Goal: Task Accomplishment & Management: Use online tool/utility

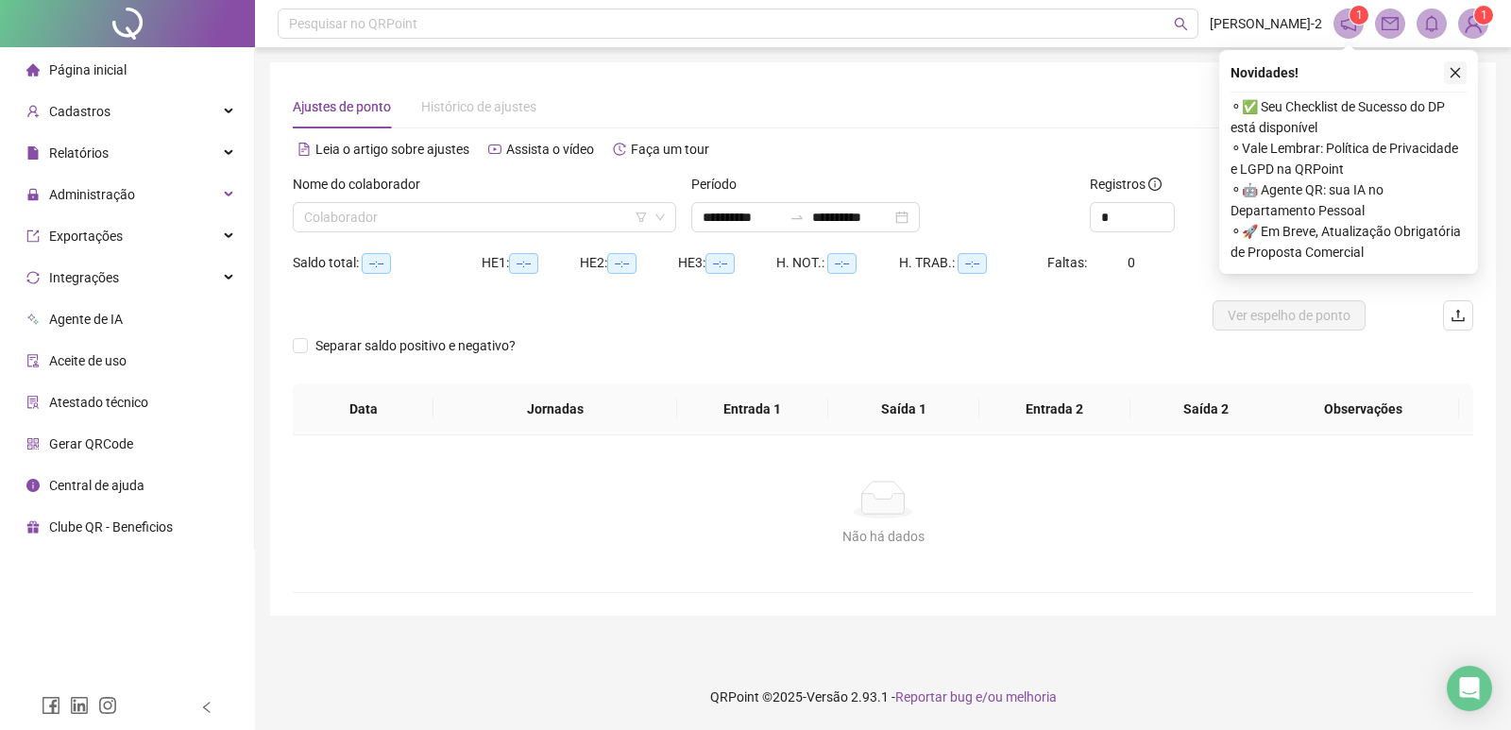
click at [1462, 74] on button "button" at bounding box center [1455, 72] width 23 height 23
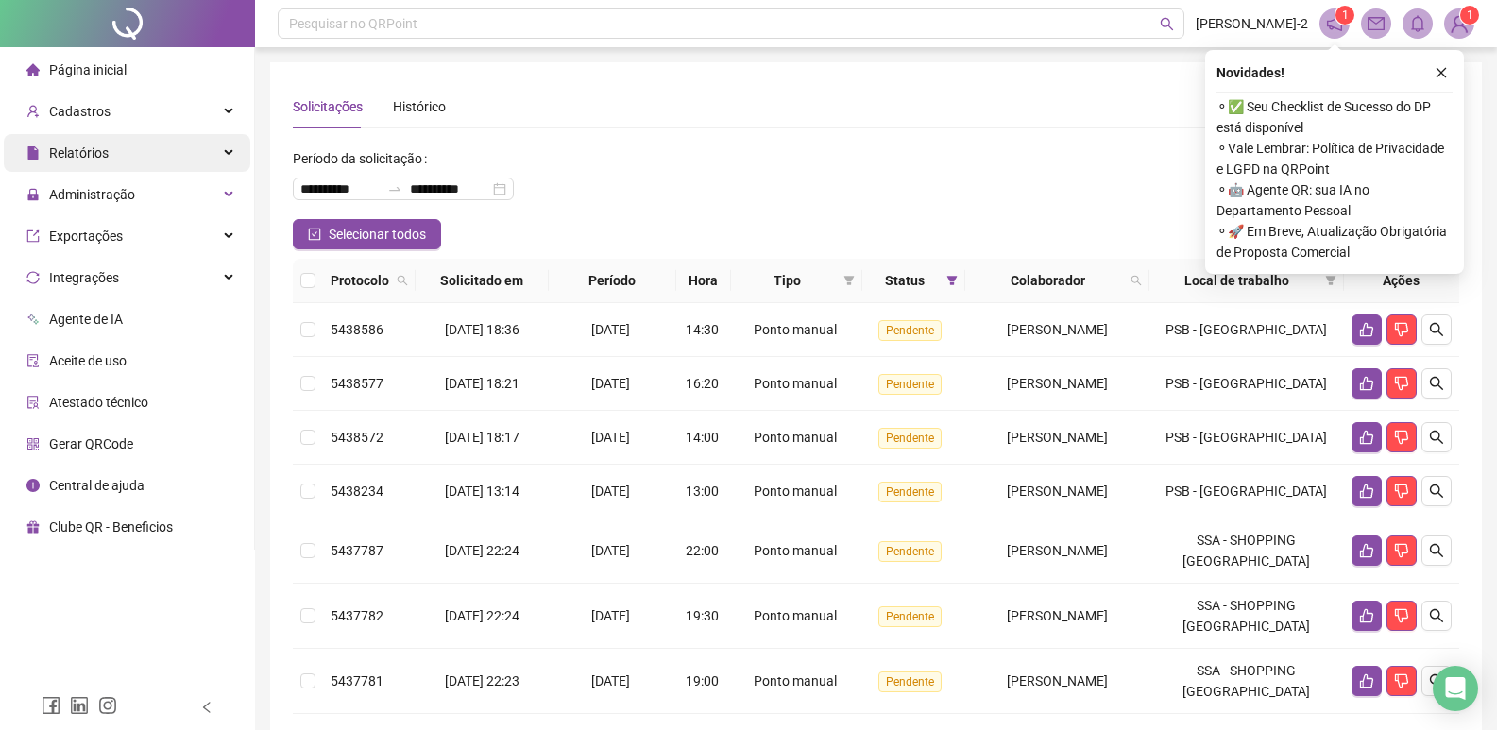
click at [200, 155] on div "Relatórios" at bounding box center [127, 153] width 246 height 38
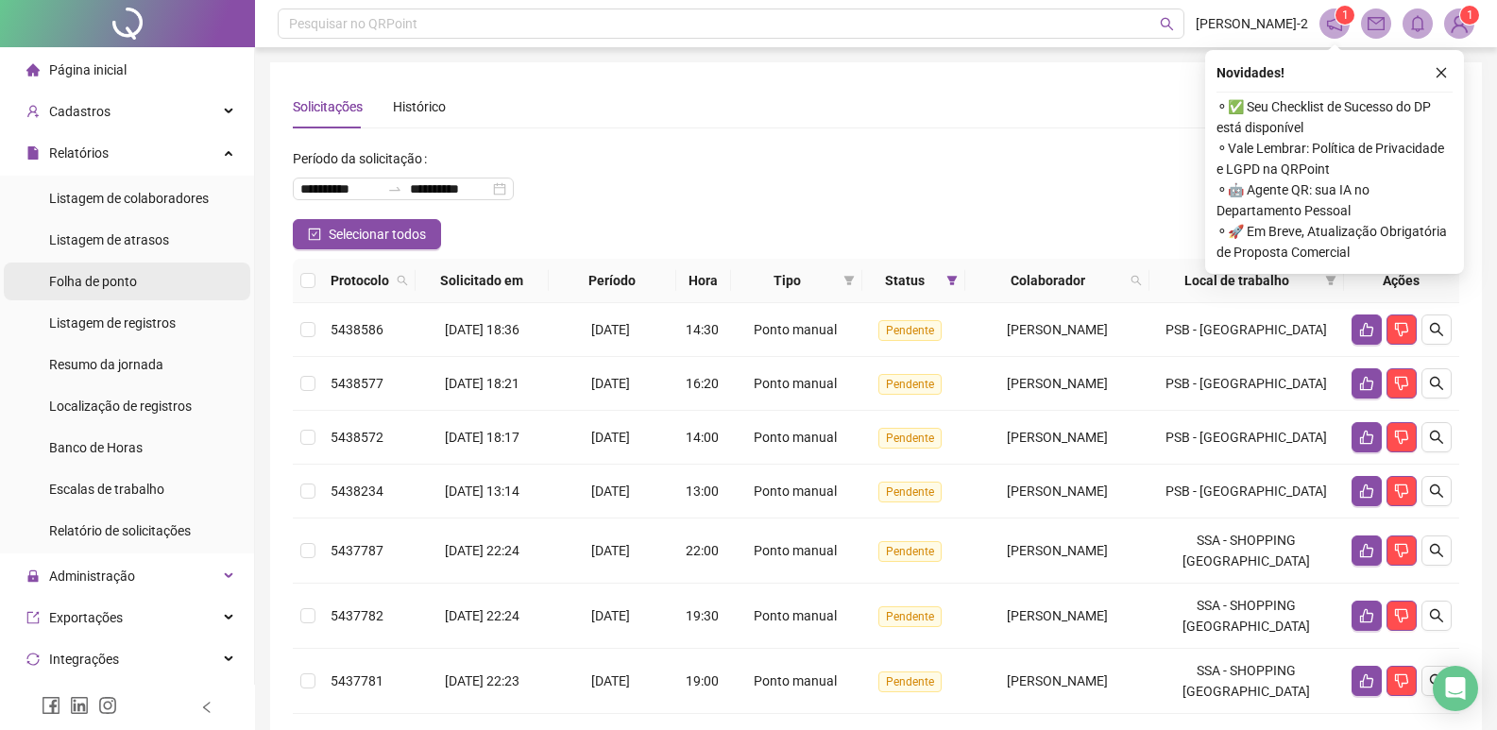
click at [155, 286] on li "Folha de ponto" at bounding box center [127, 281] width 246 height 38
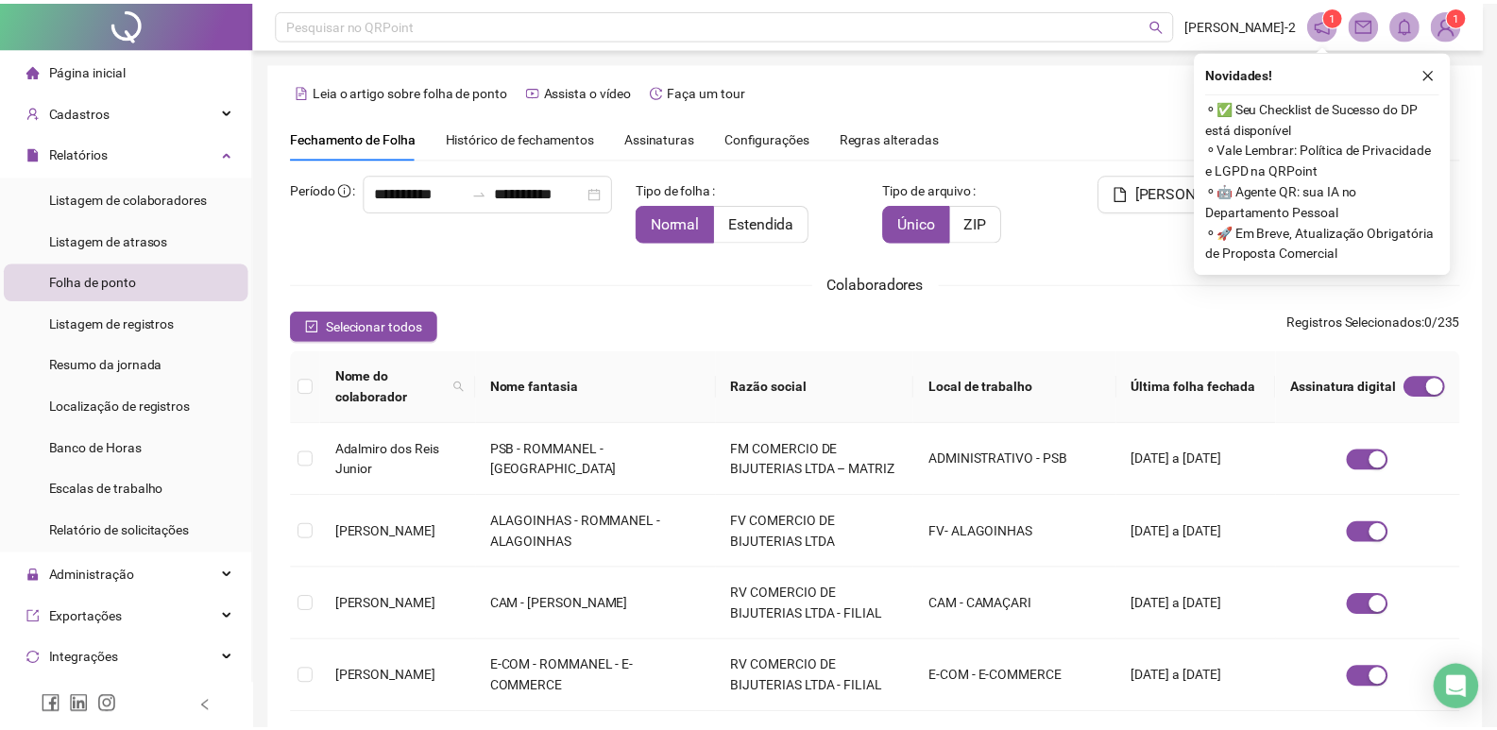
scroll to position [11, 0]
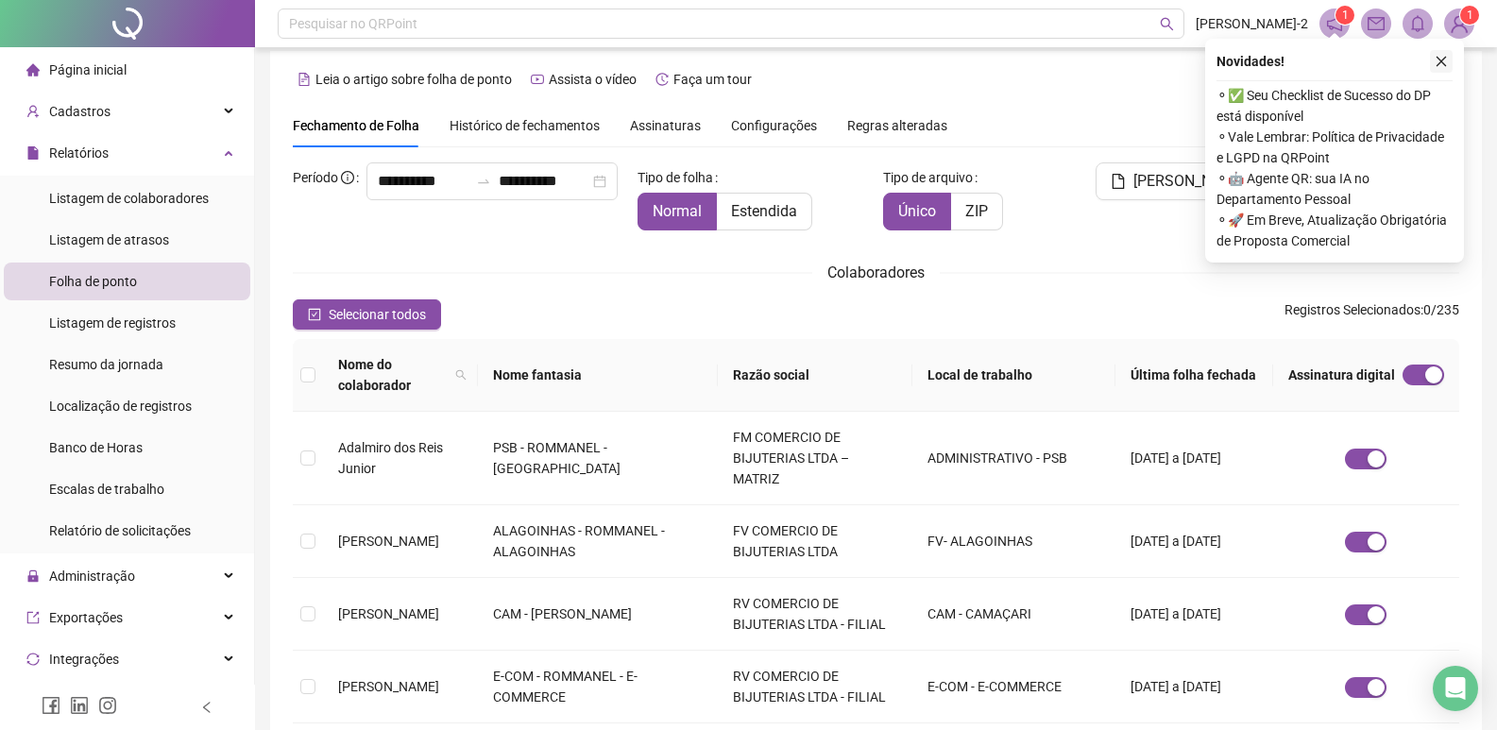
click at [1447, 65] on icon "close" at bounding box center [1440, 61] width 13 height 13
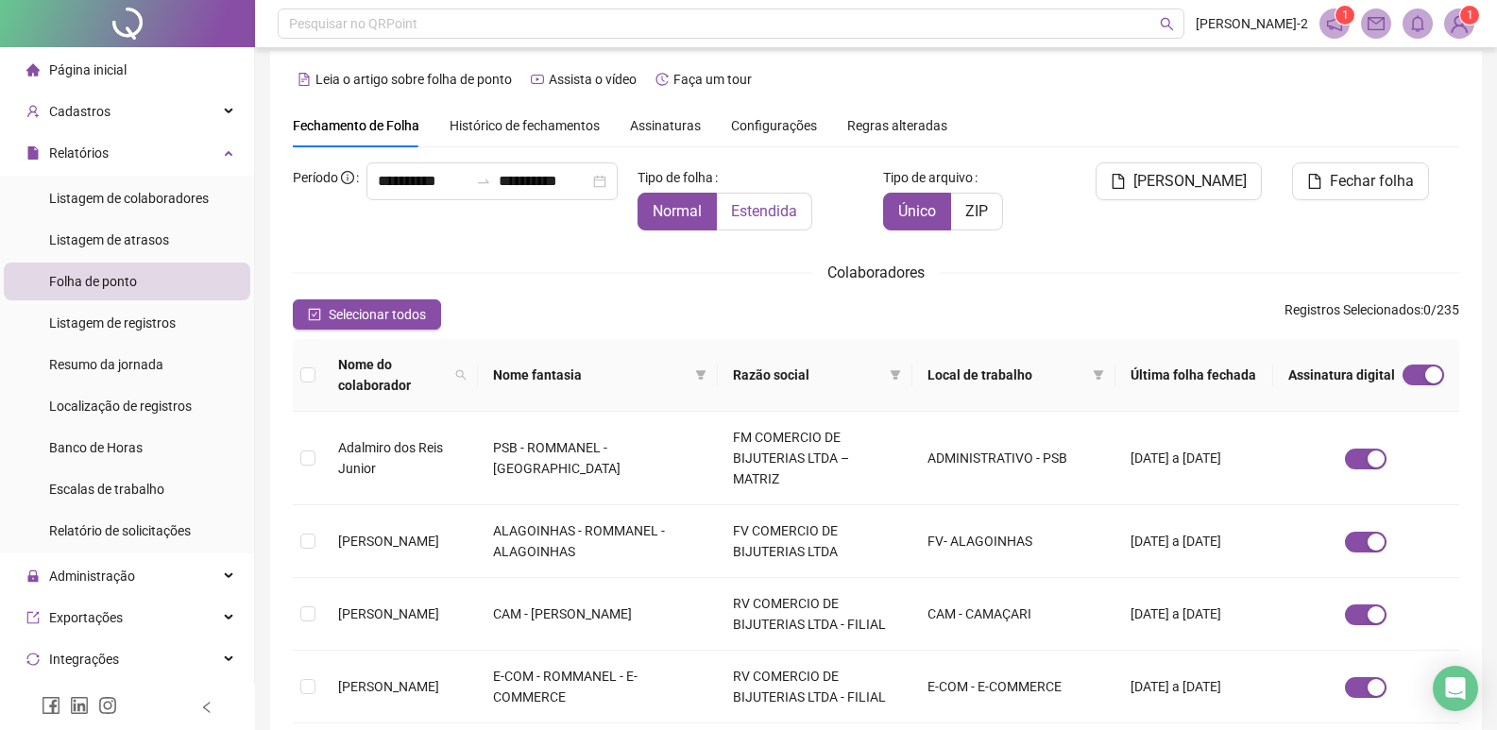
click at [752, 210] on span "Estendida" at bounding box center [764, 211] width 66 height 18
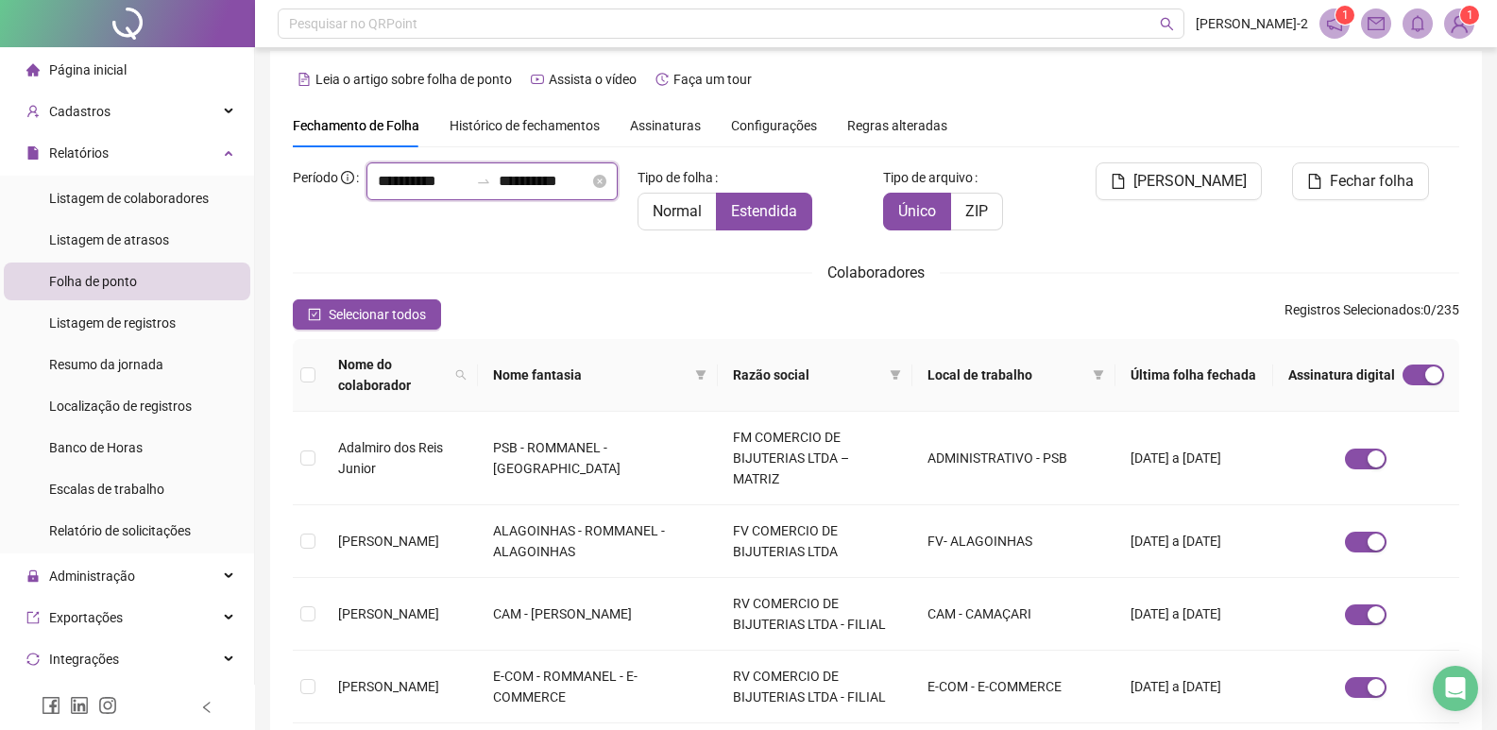
click at [378, 193] on input "**********" at bounding box center [423, 181] width 91 height 23
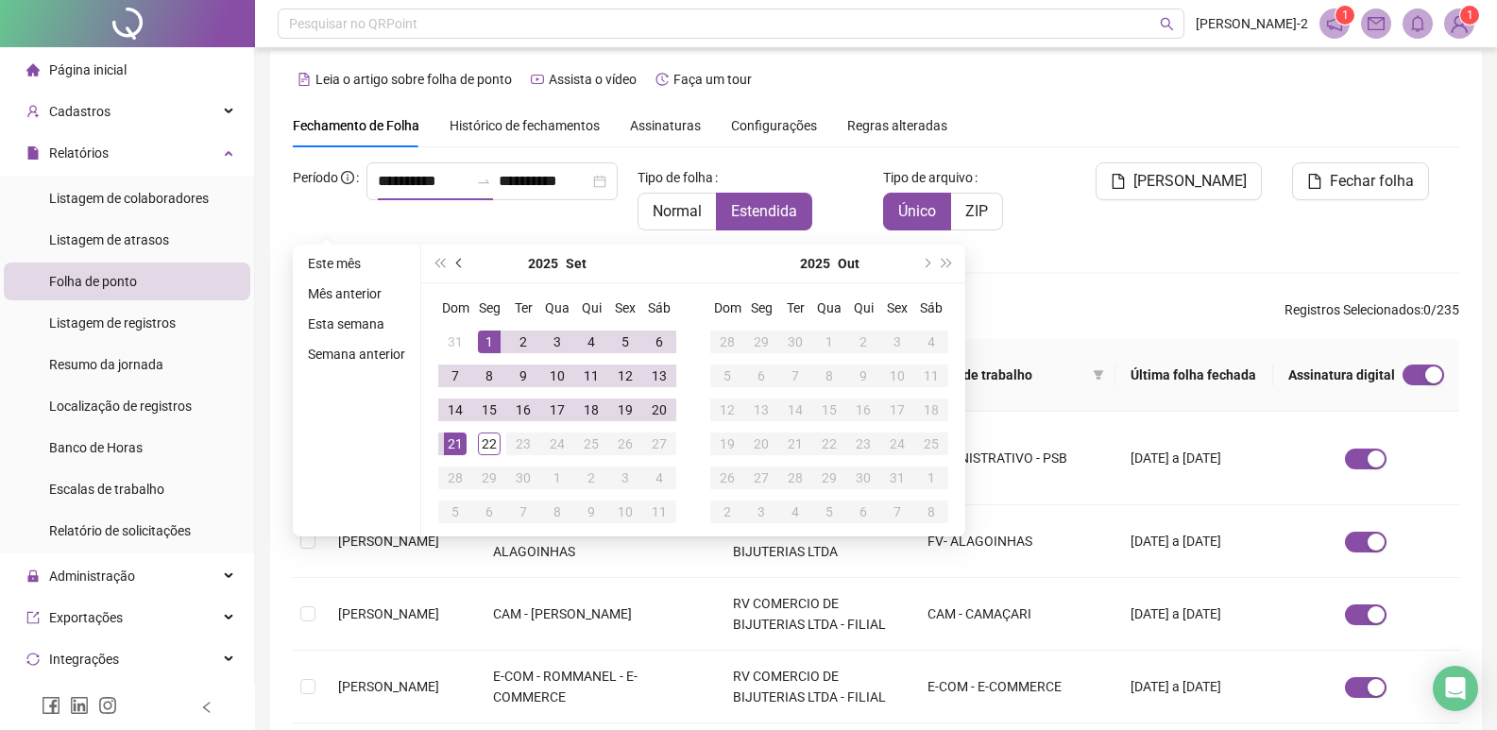
click at [459, 259] on span "prev-year" at bounding box center [460, 263] width 9 height 9
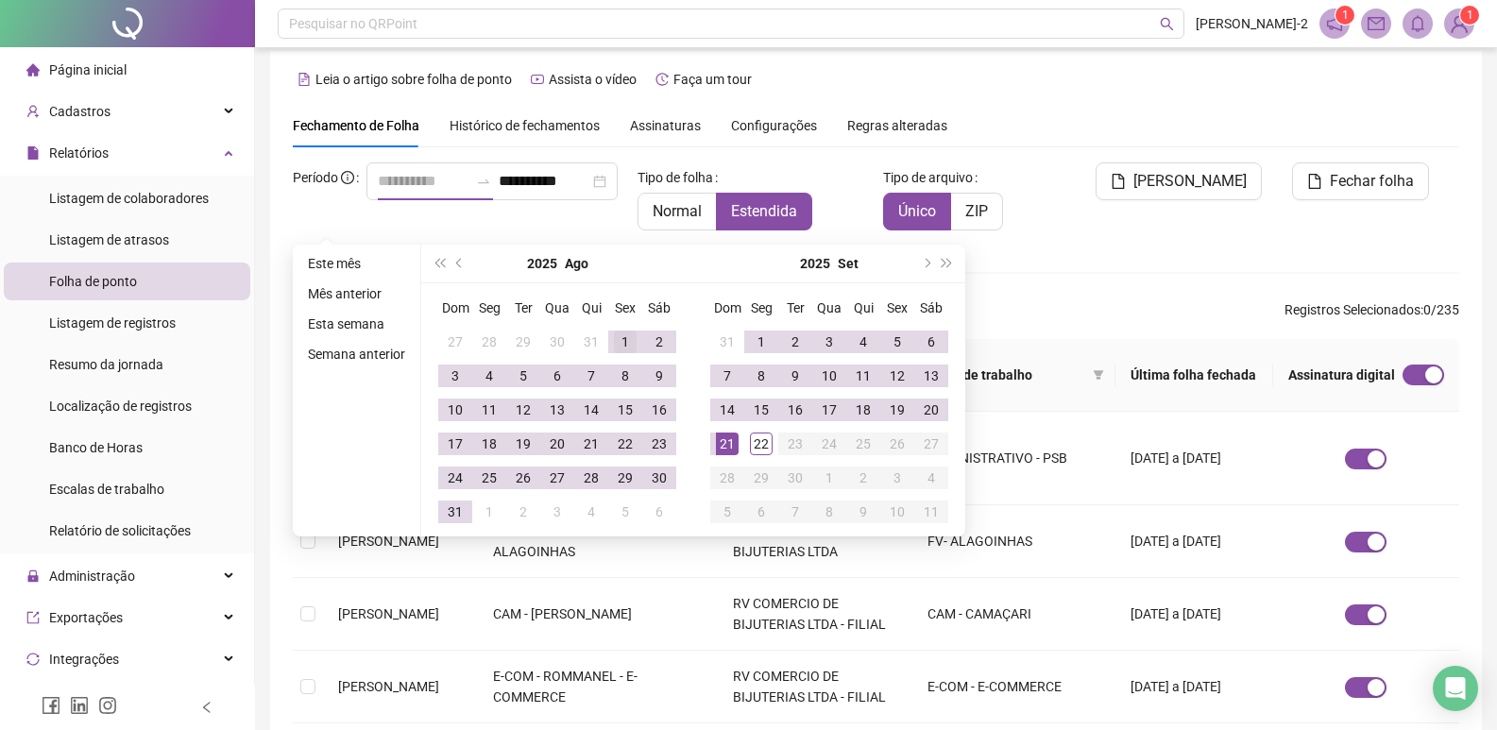
type input "**********"
drag, startPoint x: 612, startPoint y: 338, endPoint x: 590, endPoint y: 387, distance: 53.7
click at [615, 342] on div "1" at bounding box center [625, 341] width 23 height 23
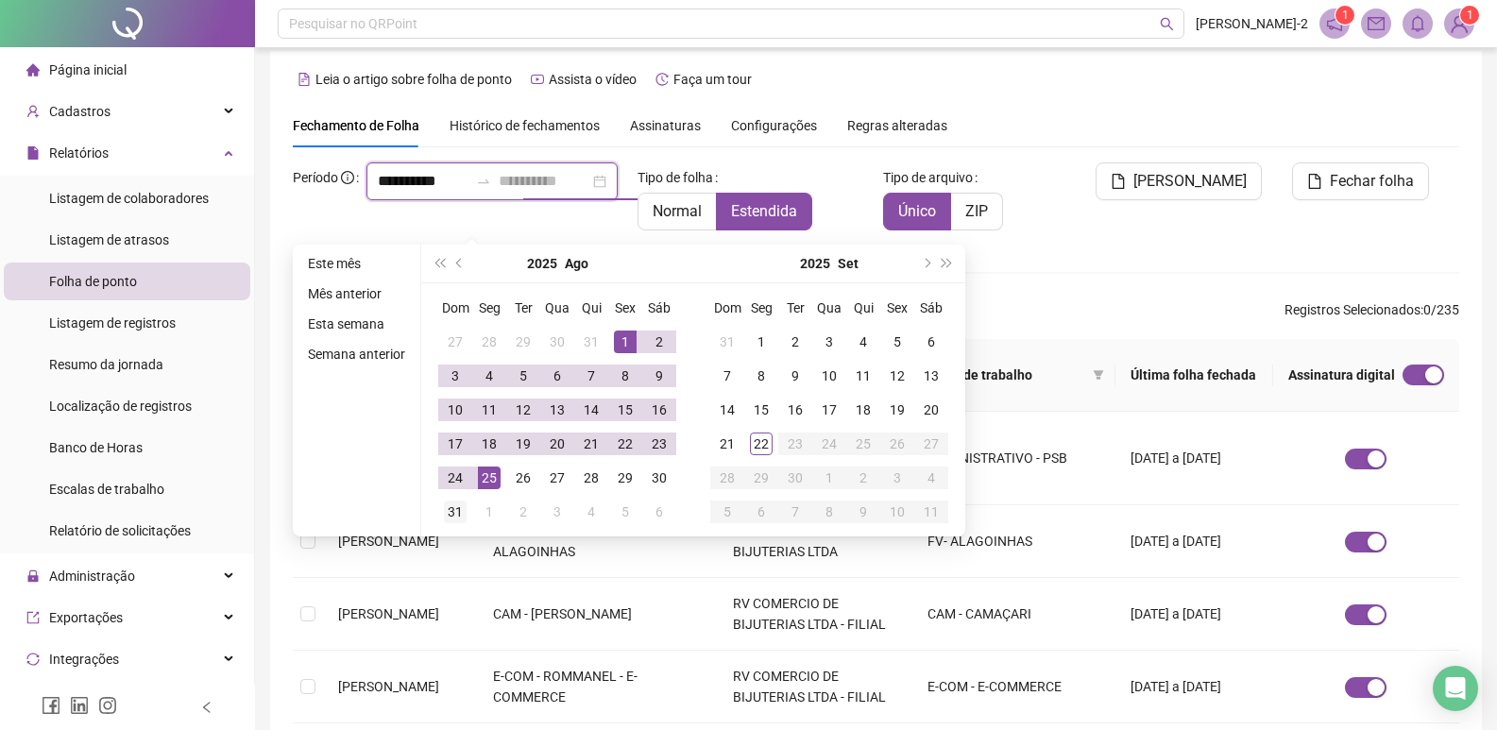
type input "**********"
click at [458, 508] on div "31" at bounding box center [455, 511] width 23 height 23
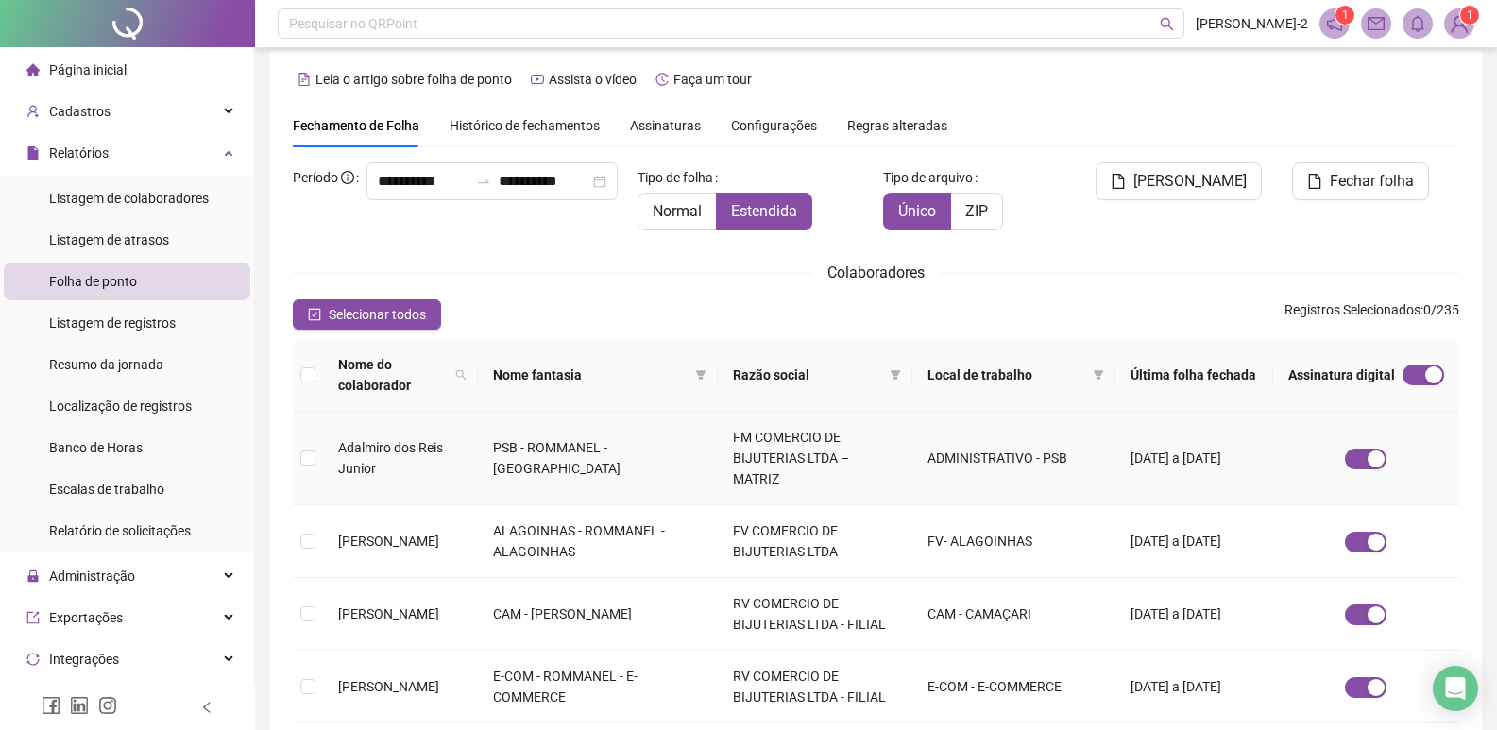
scroll to position [106, 0]
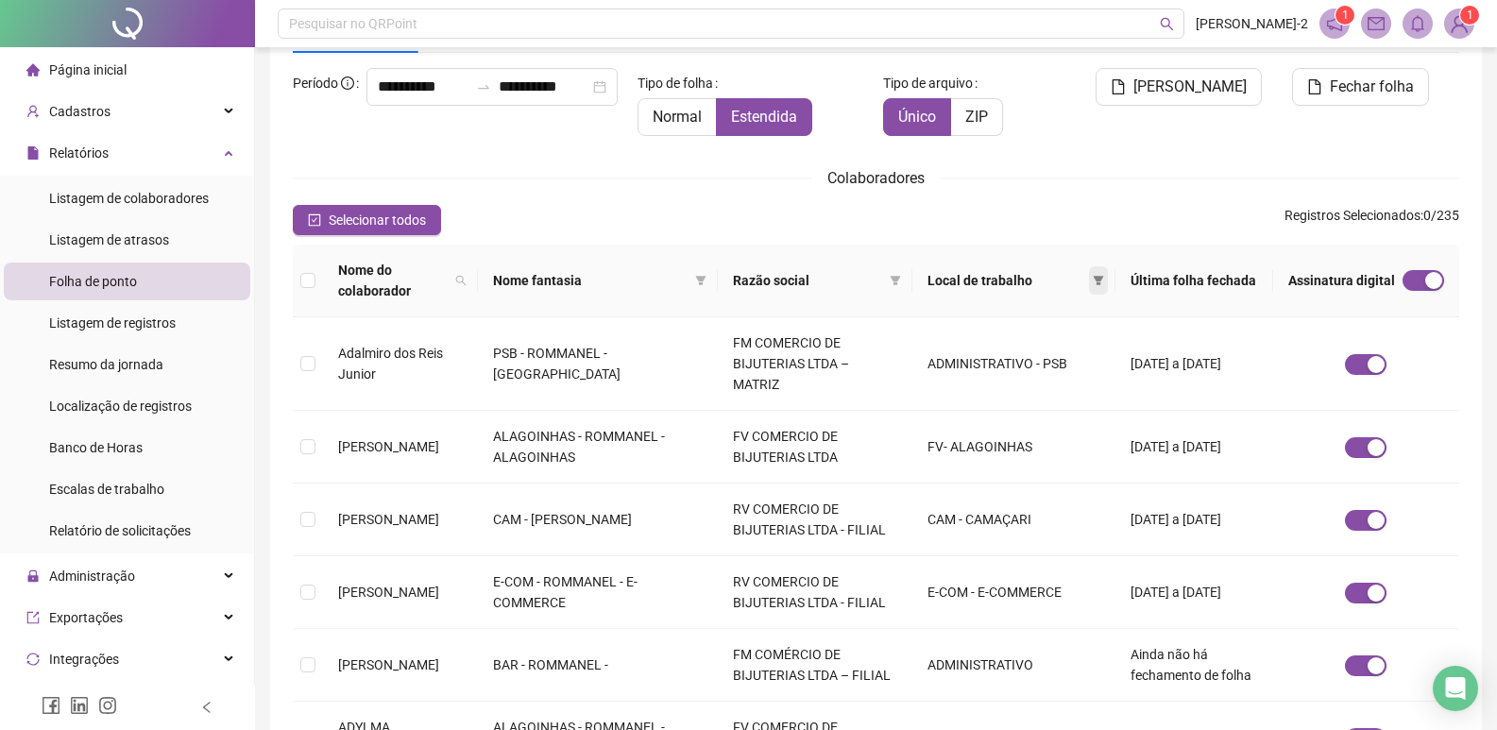
click at [1106, 266] on span at bounding box center [1098, 280] width 19 height 28
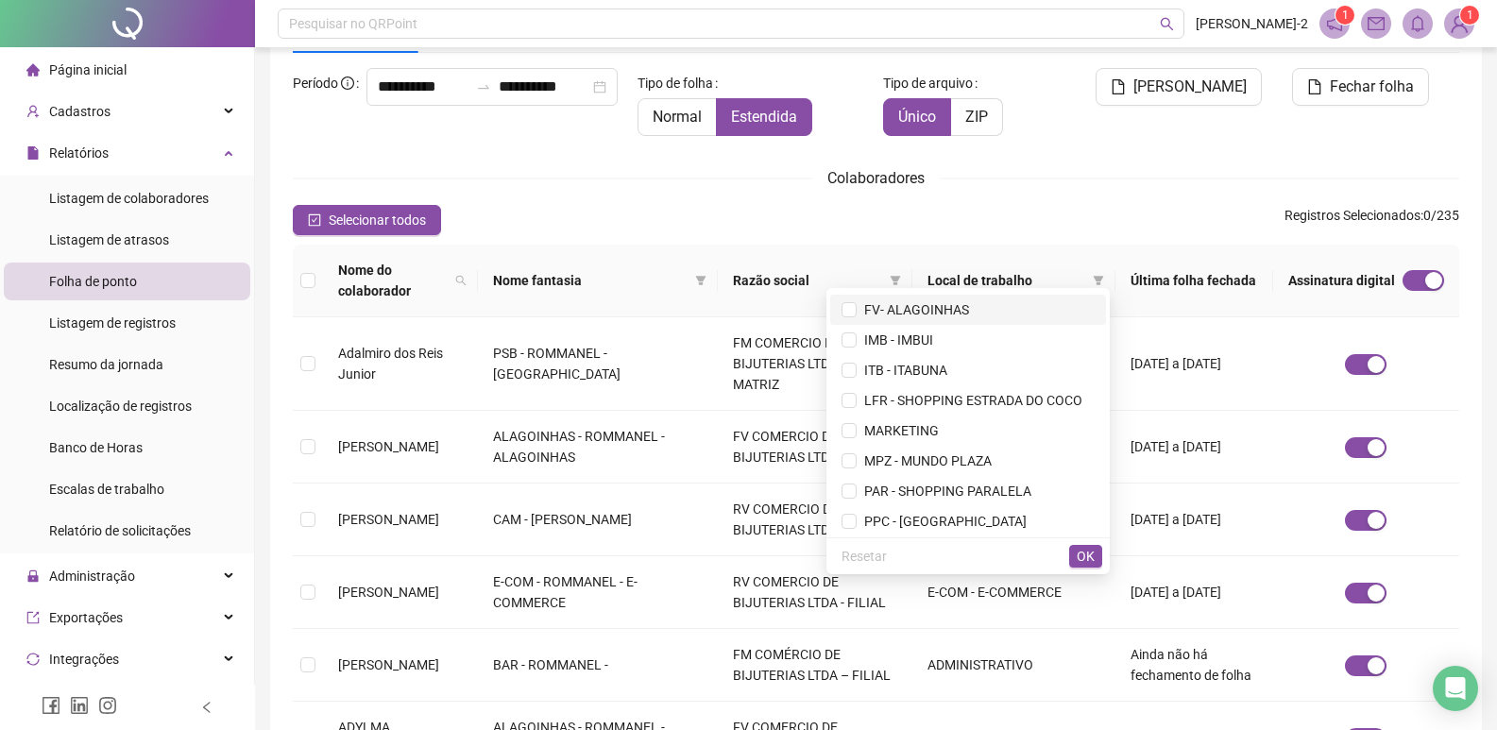
scroll to position [283, 0]
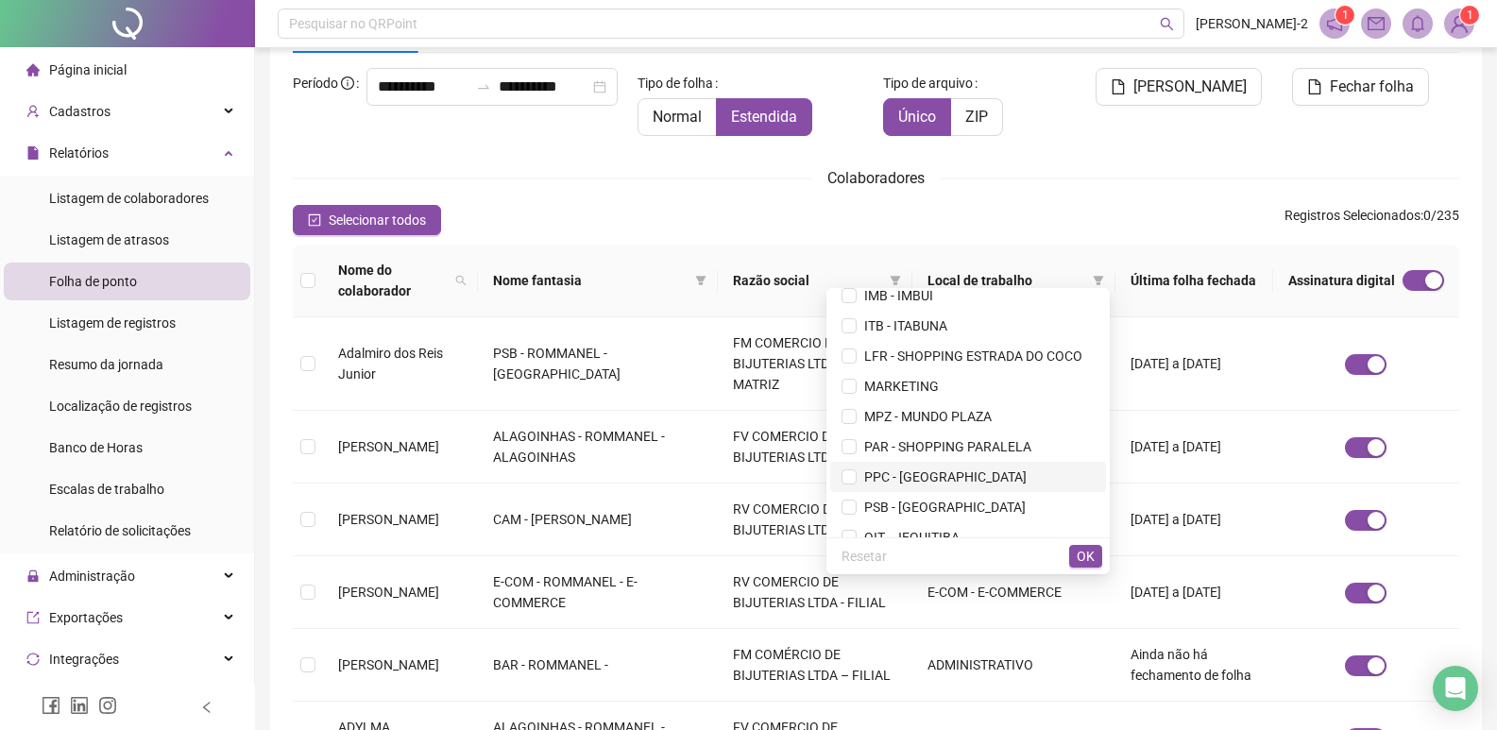
click at [862, 466] on li "PPC - PITUBA PARQUE CENTER" at bounding box center [968, 477] width 276 height 30
click at [1084, 551] on span "OK" at bounding box center [1085, 556] width 18 height 21
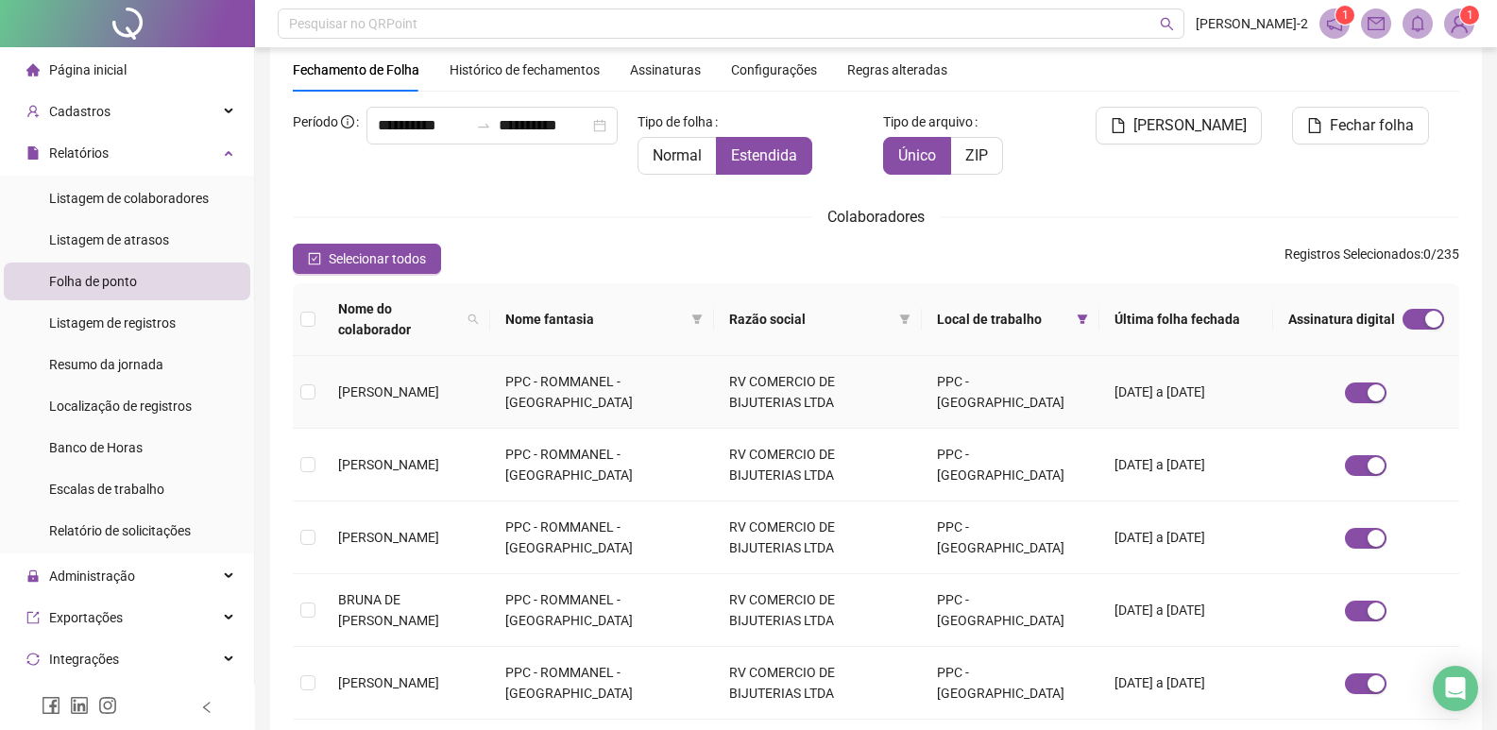
scroll to position [0, 0]
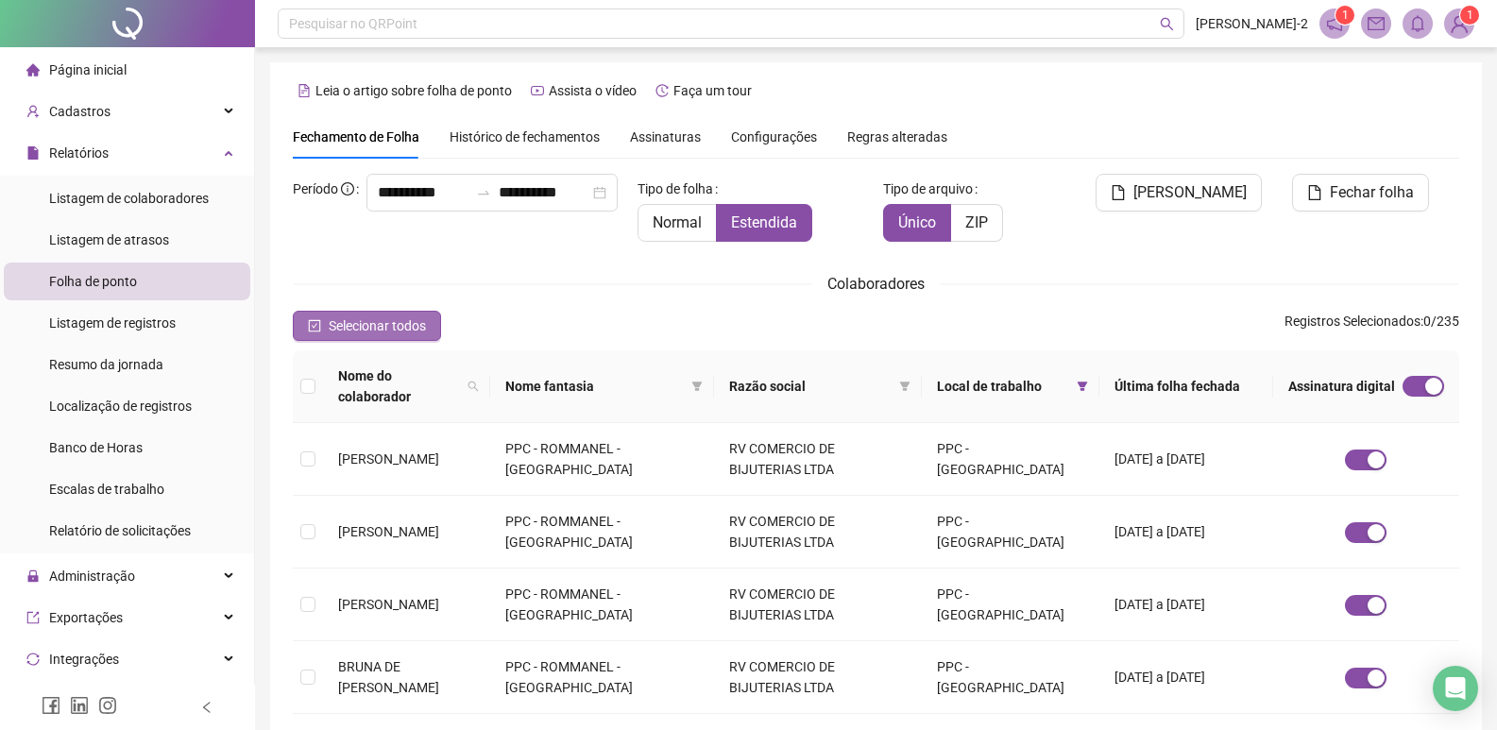
click at [414, 312] on button "Selecionar todos" at bounding box center [367, 326] width 148 height 30
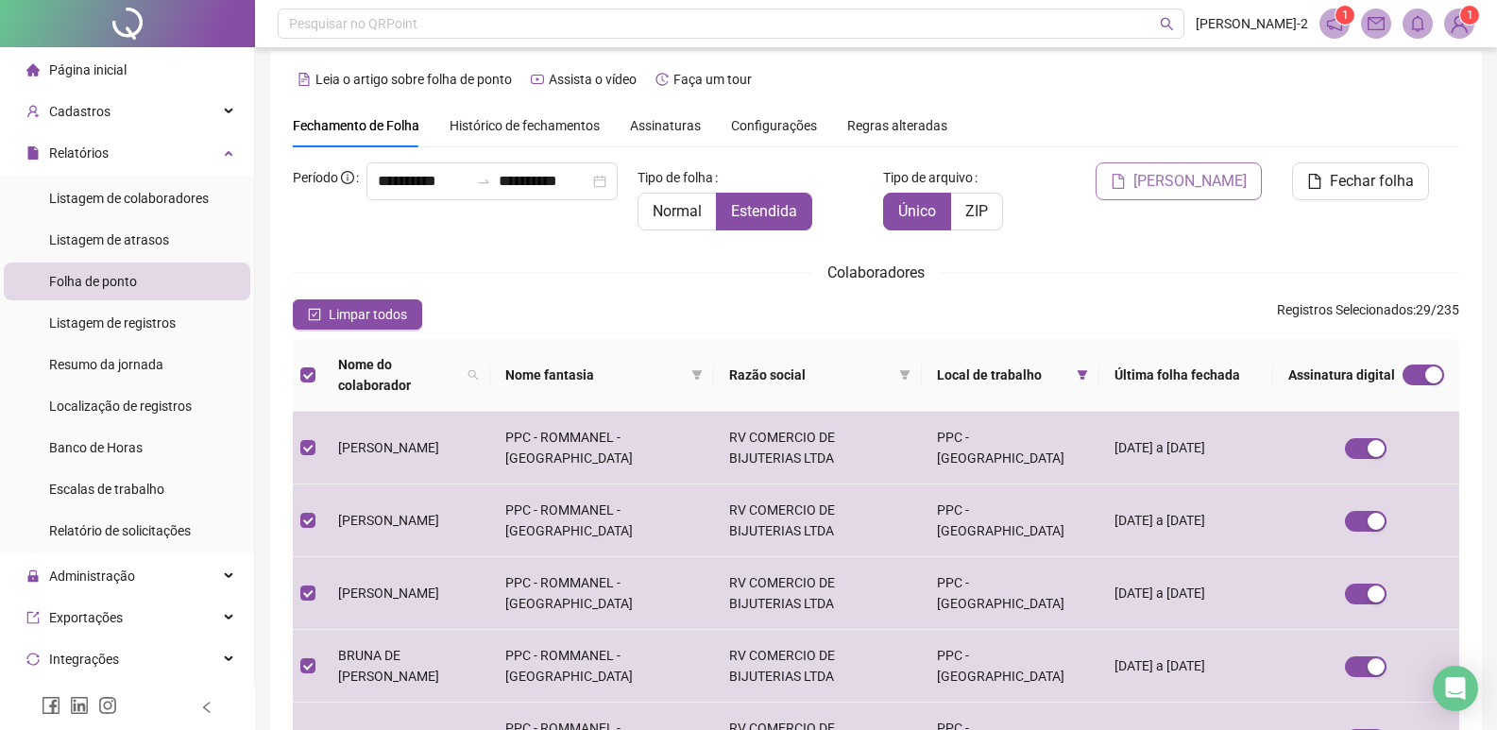
click at [1244, 185] on span "Gerar espelho" at bounding box center [1189, 181] width 113 height 23
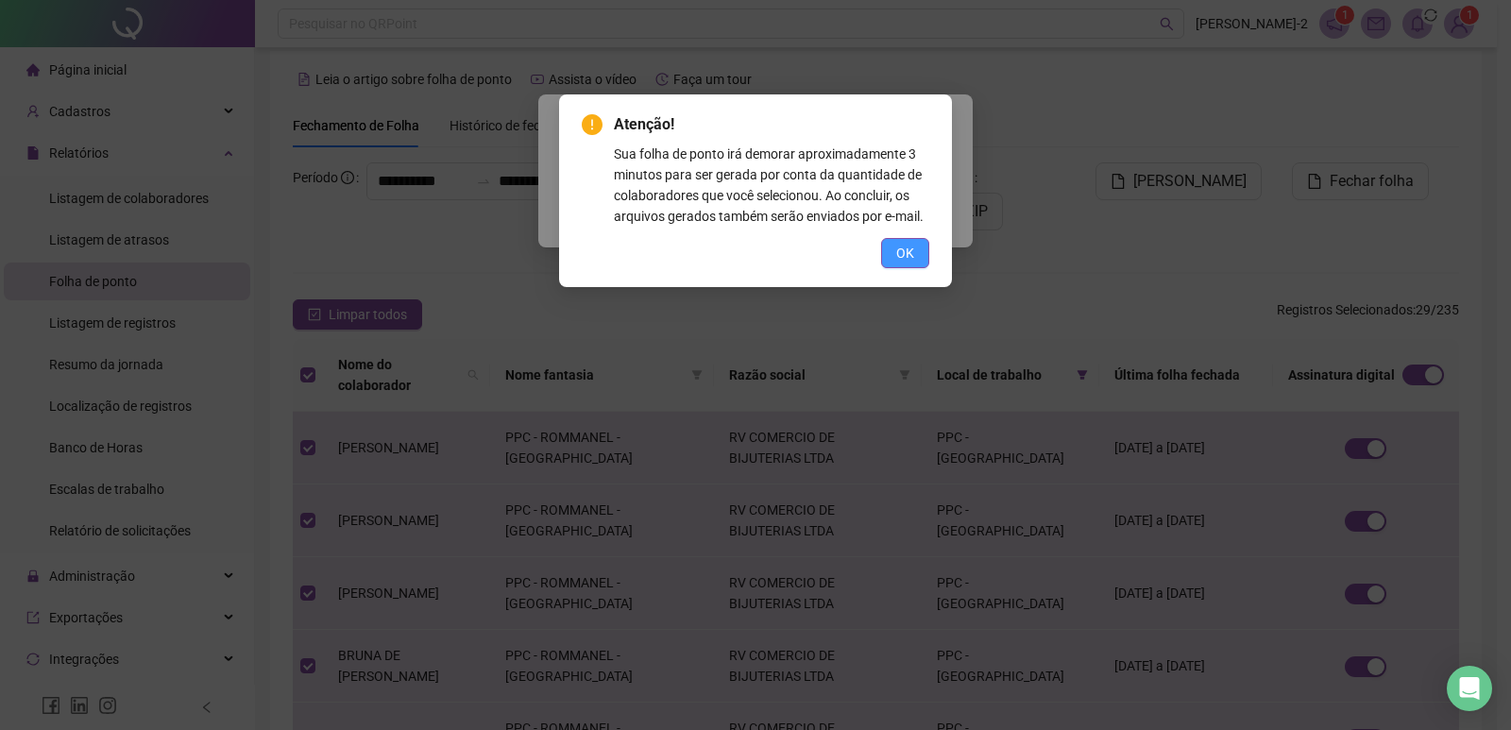
click at [909, 254] on span "OK" at bounding box center [905, 253] width 18 height 21
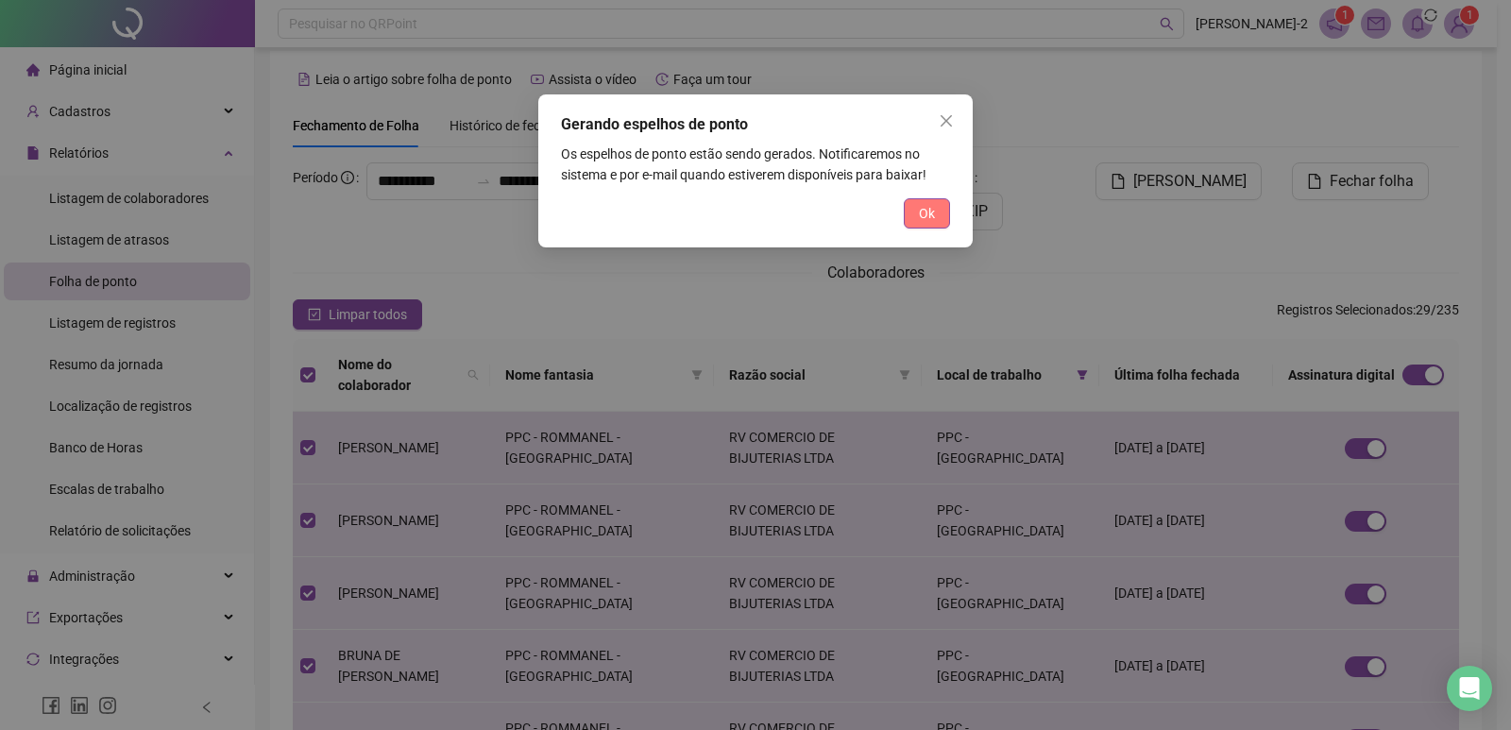
click at [932, 210] on span "Ok" at bounding box center [927, 213] width 16 height 21
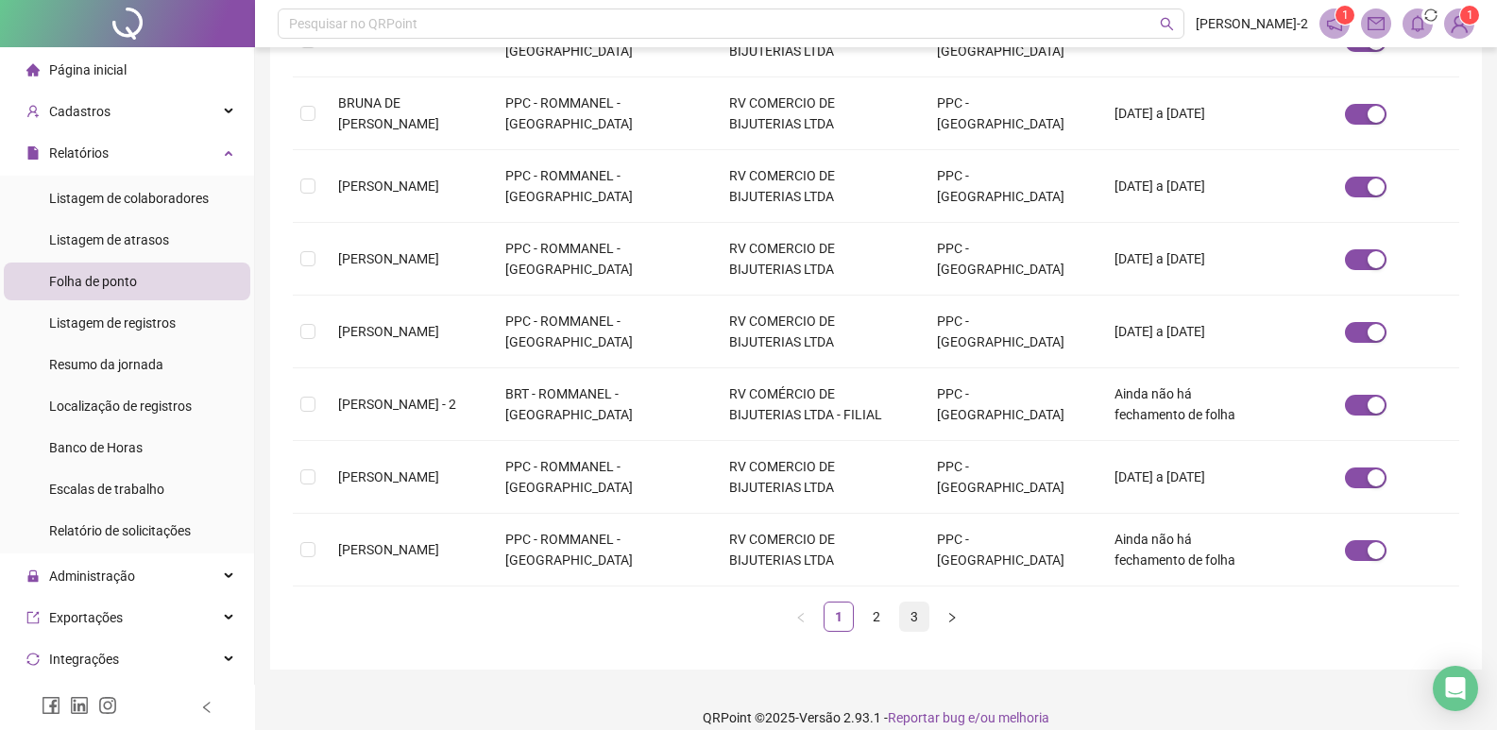
click at [910, 602] on link "3" at bounding box center [914, 616] width 28 height 28
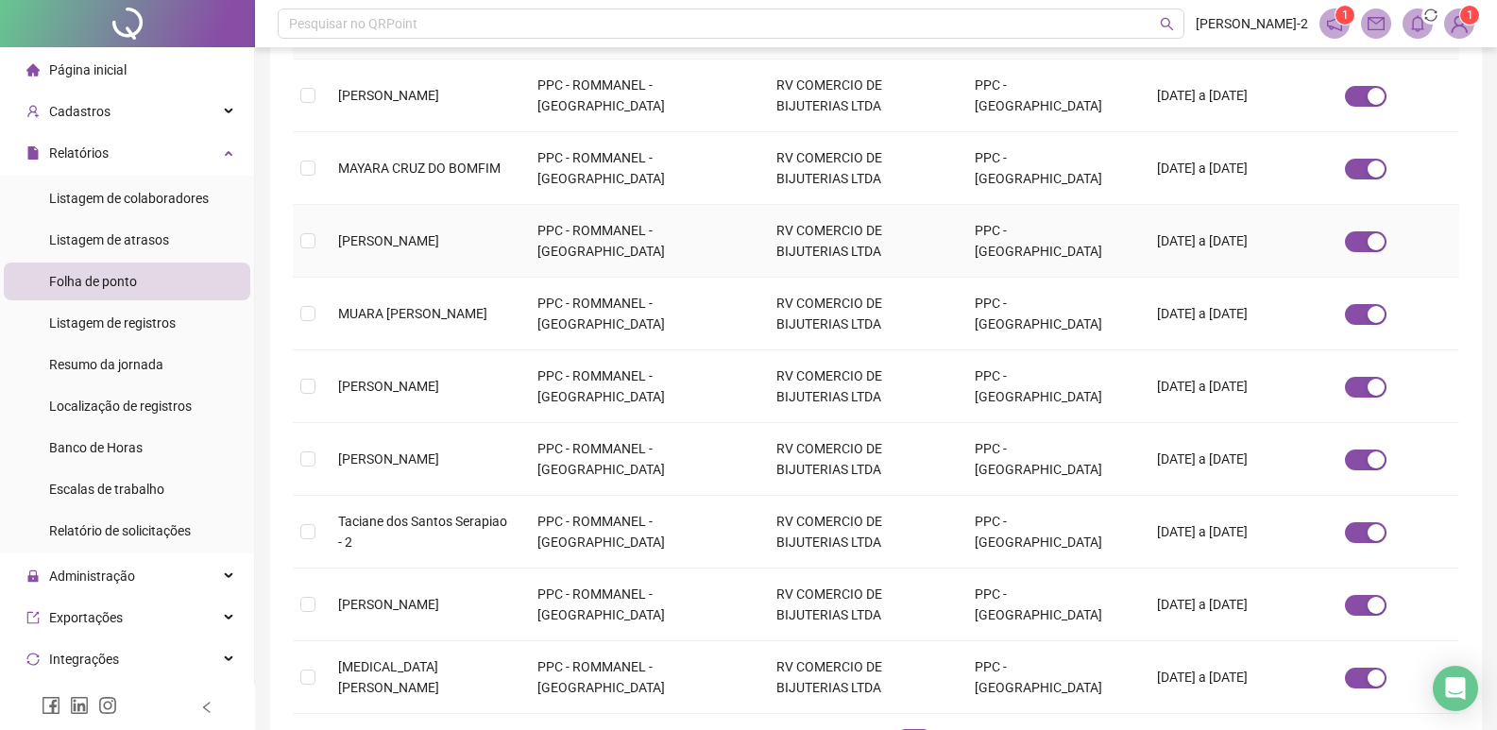
scroll to position [399, 0]
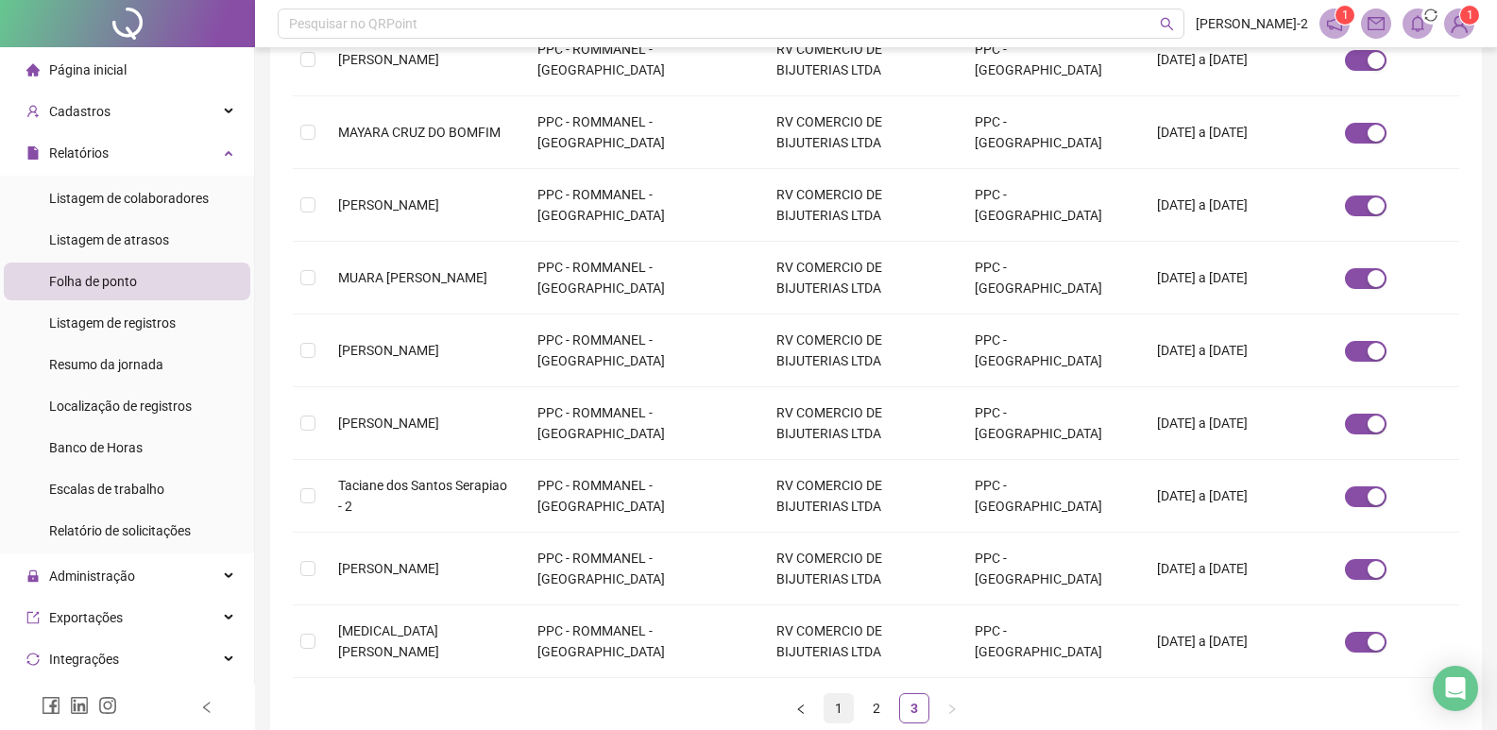
click at [835, 699] on link "1" at bounding box center [838, 708] width 28 height 28
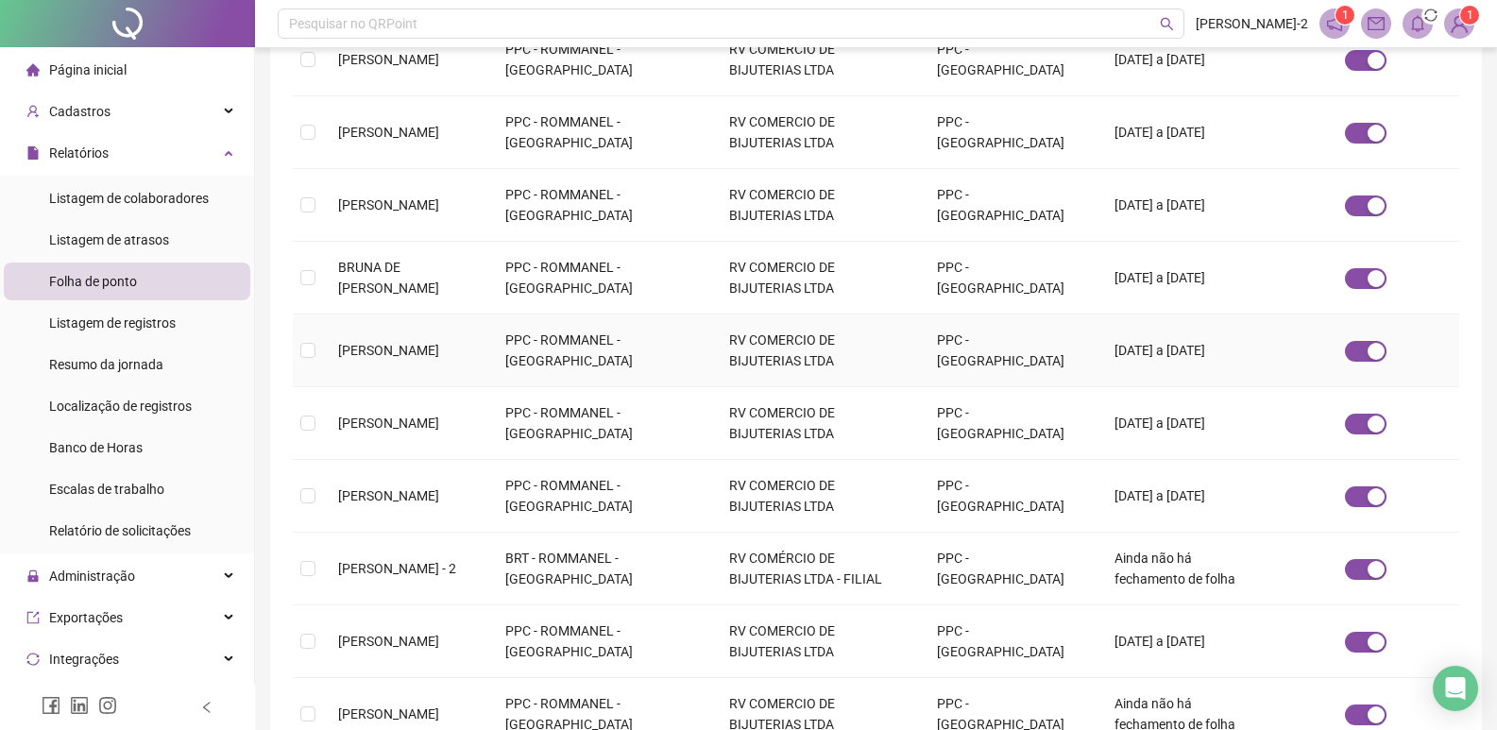
scroll to position [11, 0]
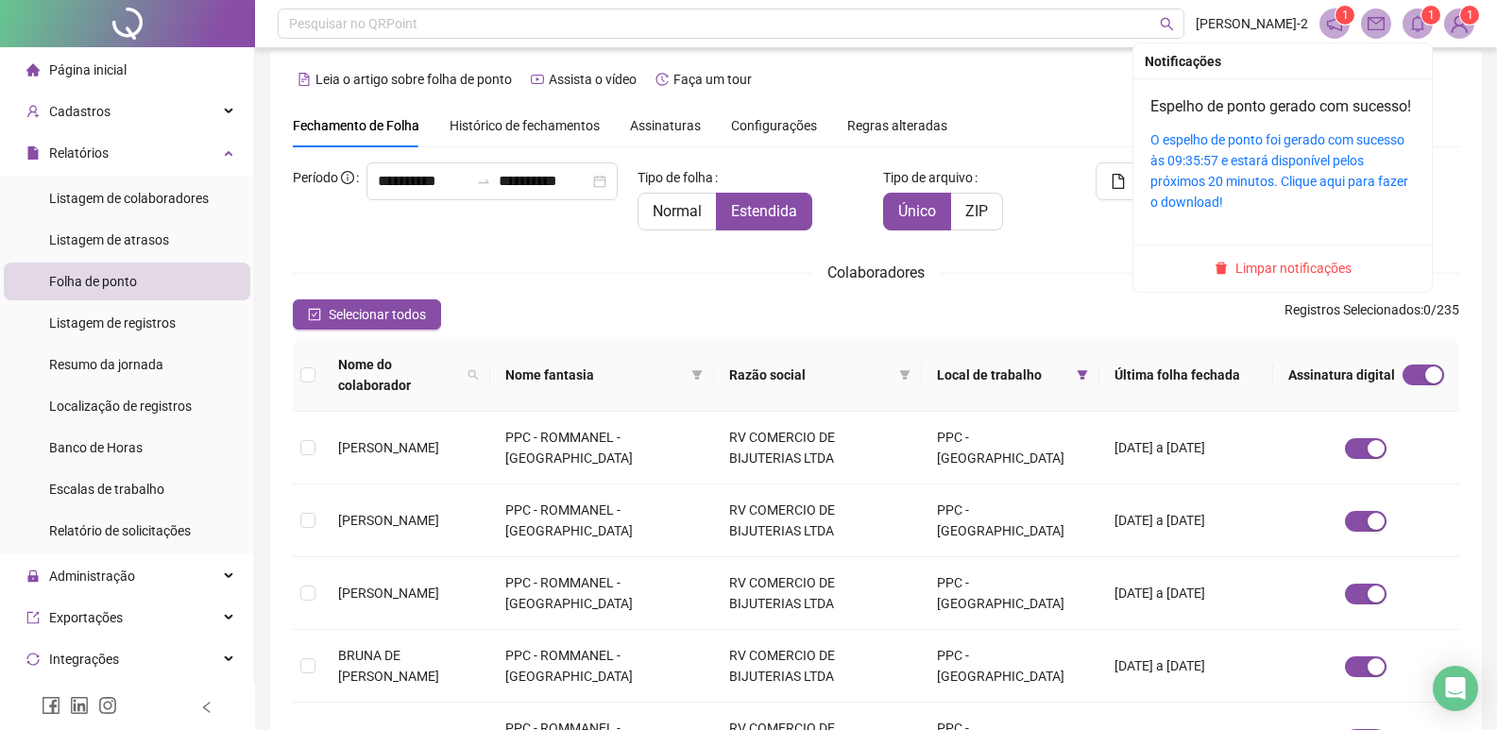
click at [1419, 34] on span at bounding box center [1417, 23] width 30 height 30
click at [1303, 178] on link "O espelho de ponto foi gerado com sucesso às 09:35:57 e estará disponível pelos…" at bounding box center [1279, 170] width 258 height 77
